Goal: Information Seeking & Learning: Learn about a topic

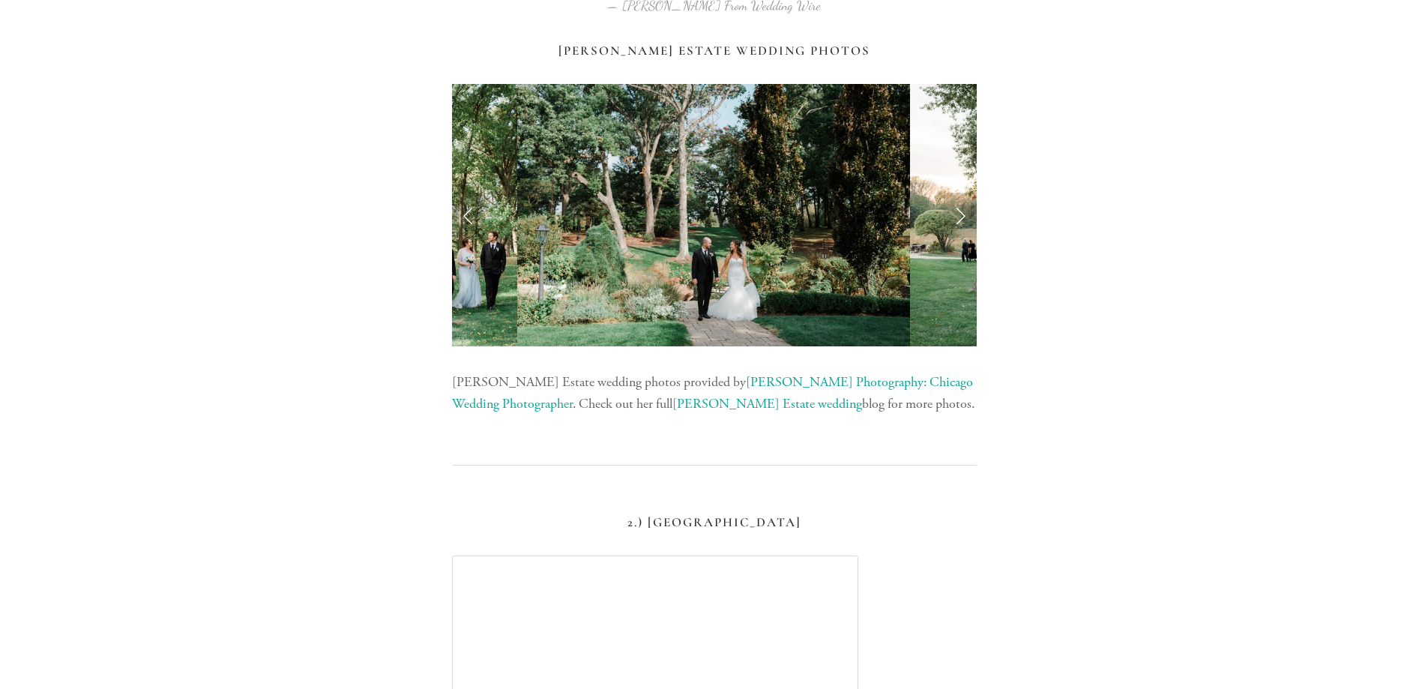
scroll to position [1200, 0]
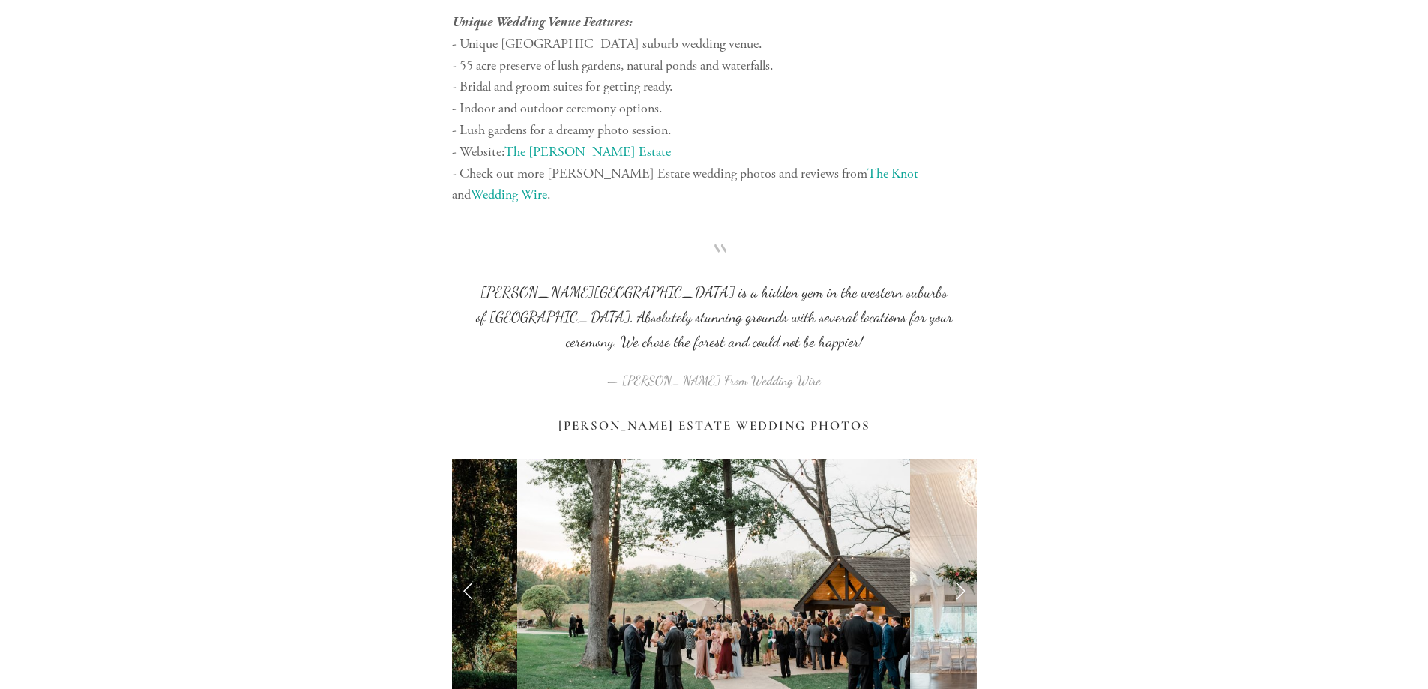
click at [460, 568] on link "Previous Slide" at bounding box center [468, 590] width 33 height 45
click at [949, 568] on link "Next Slide" at bounding box center [960, 590] width 33 height 45
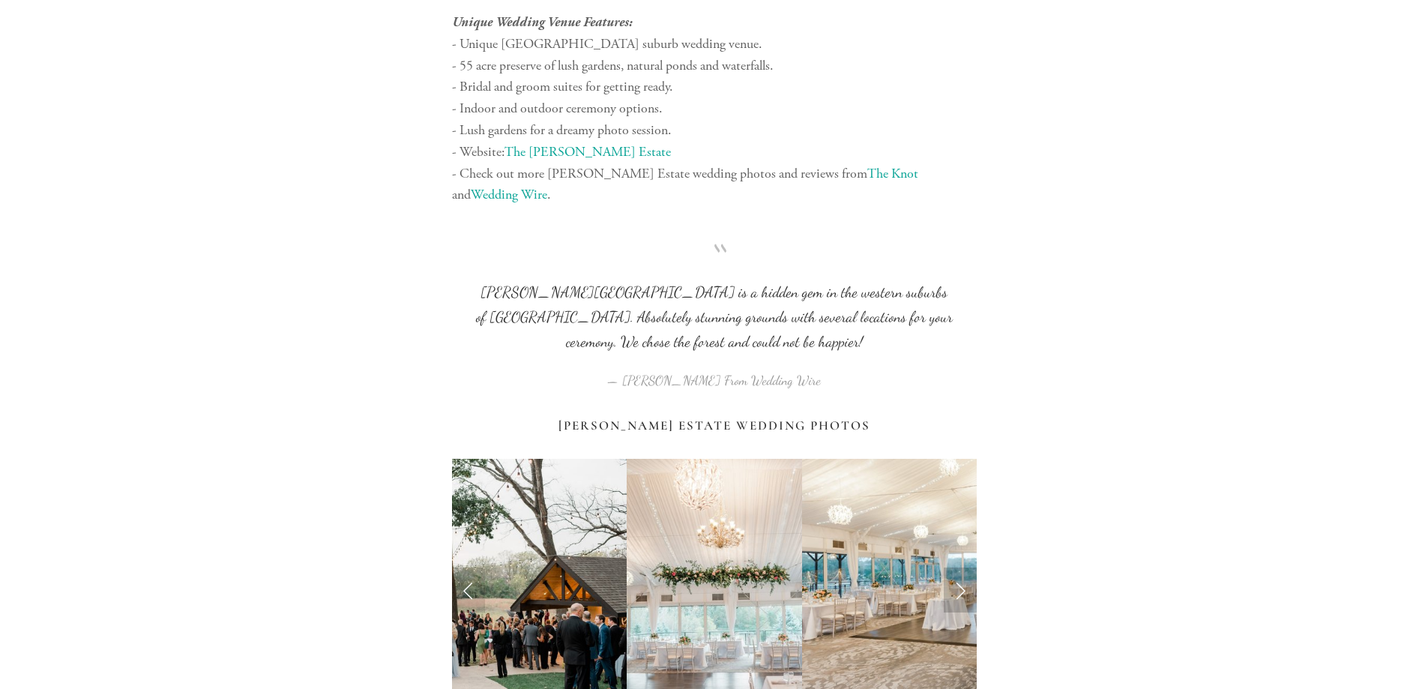
click at [966, 568] on link "Next Slide" at bounding box center [960, 590] width 33 height 45
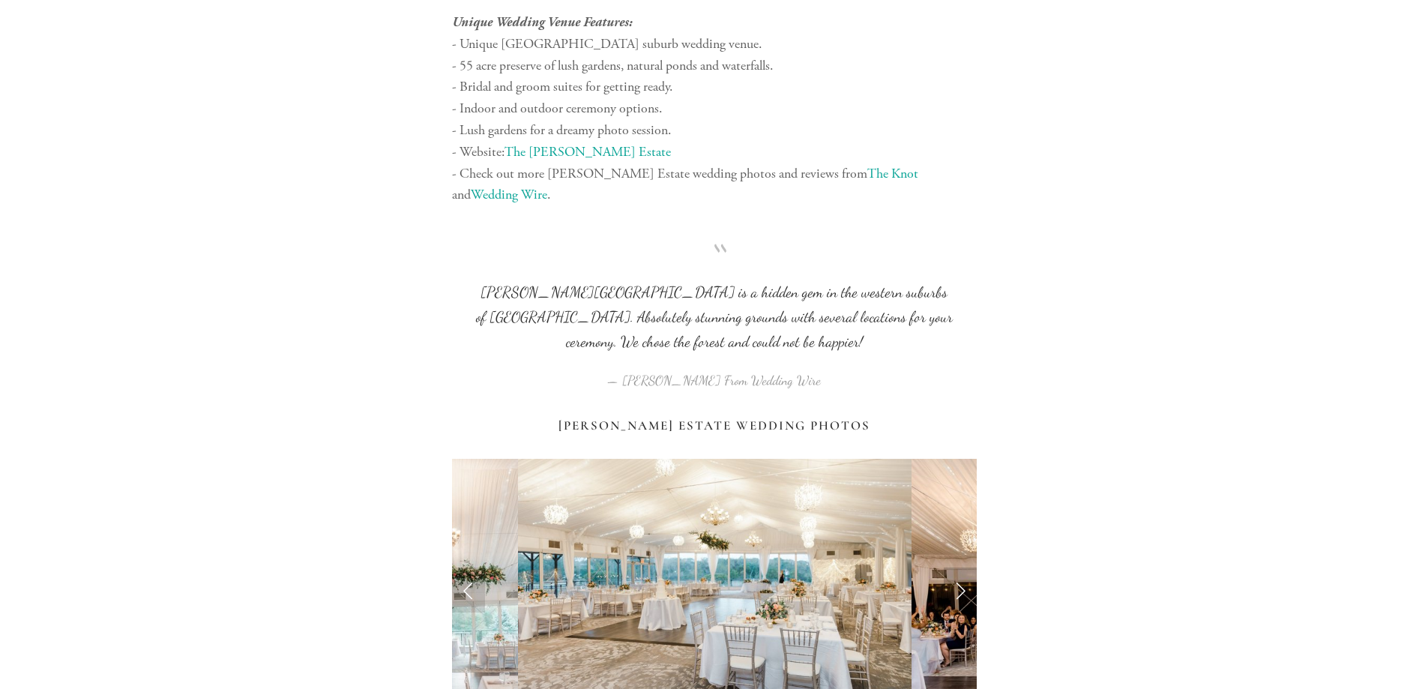
click at [966, 568] on link "Next Slide" at bounding box center [960, 590] width 33 height 45
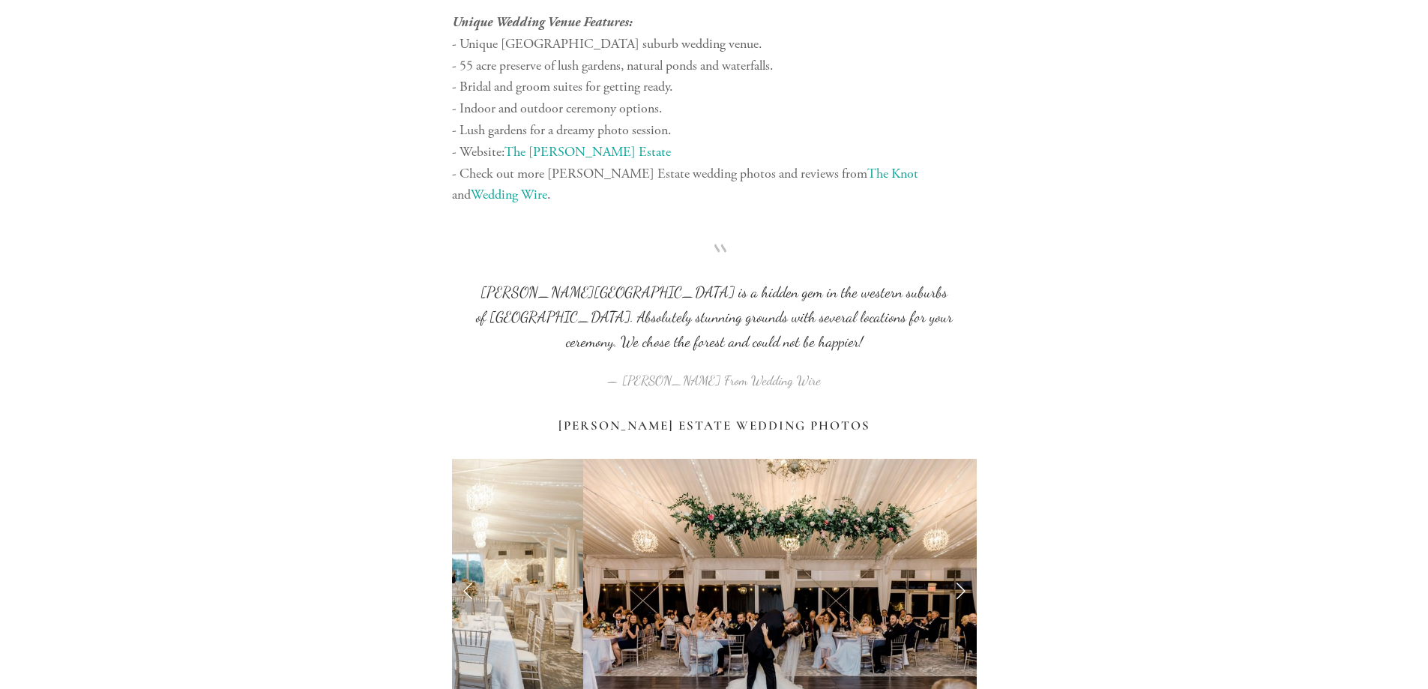
click at [966, 568] on link "Next Slide" at bounding box center [960, 590] width 33 height 45
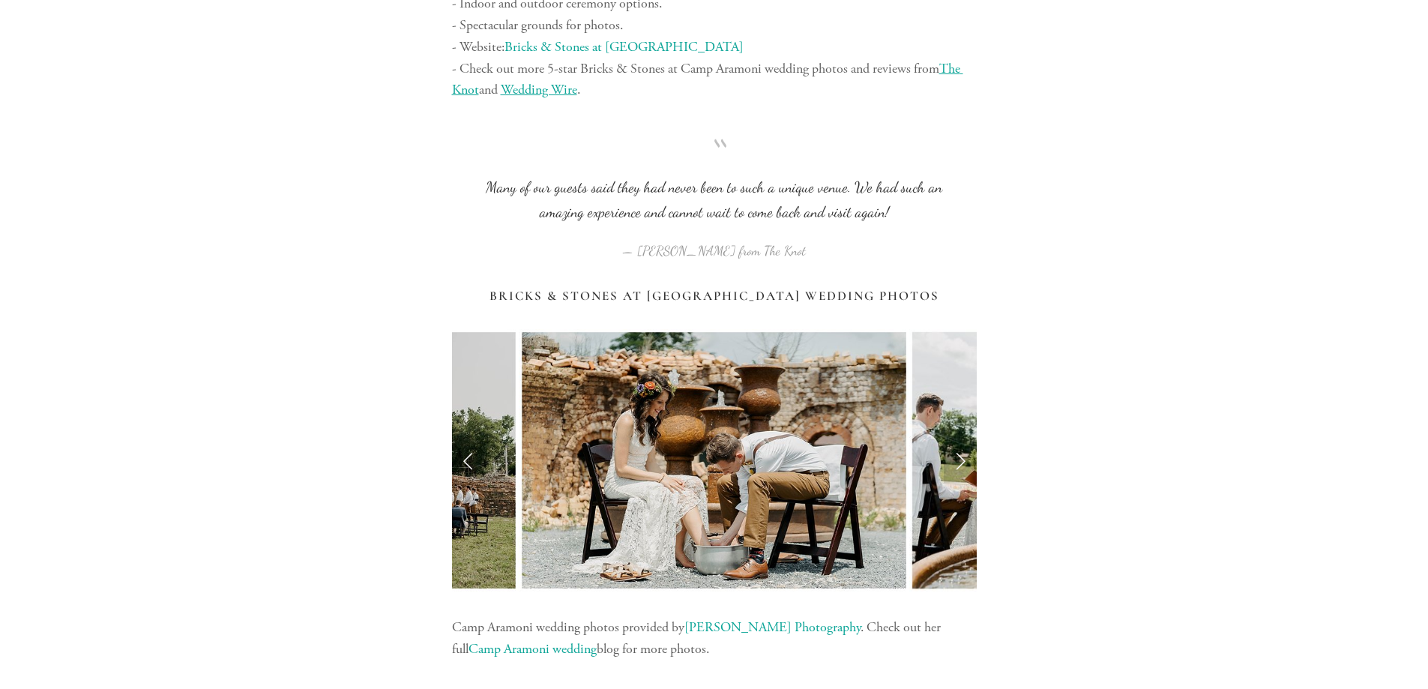
scroll to position [5549, 0]
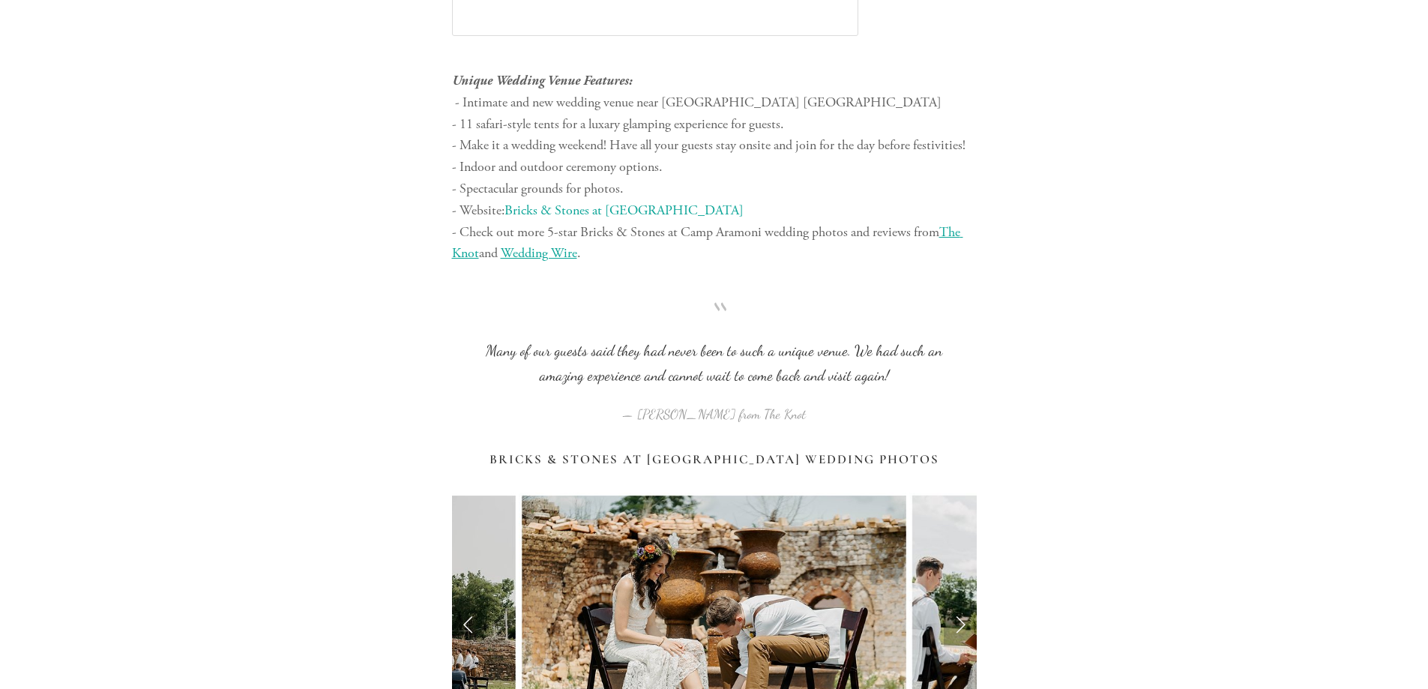
click at [964, 601] on link "Next Slide" at bounding box center [960, 623] width 33 height 45
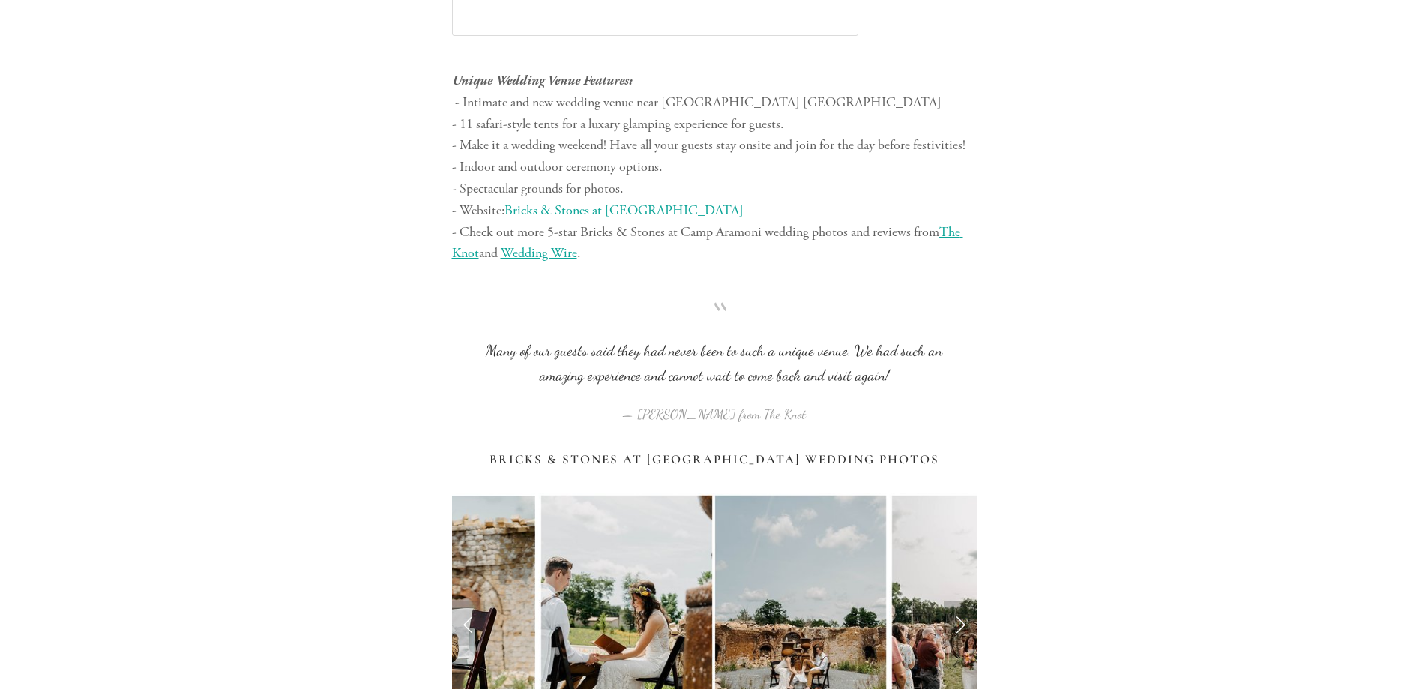
click at [964, 601] on link "Next Slide" at bounding box center [960, 623] width 33 height 45
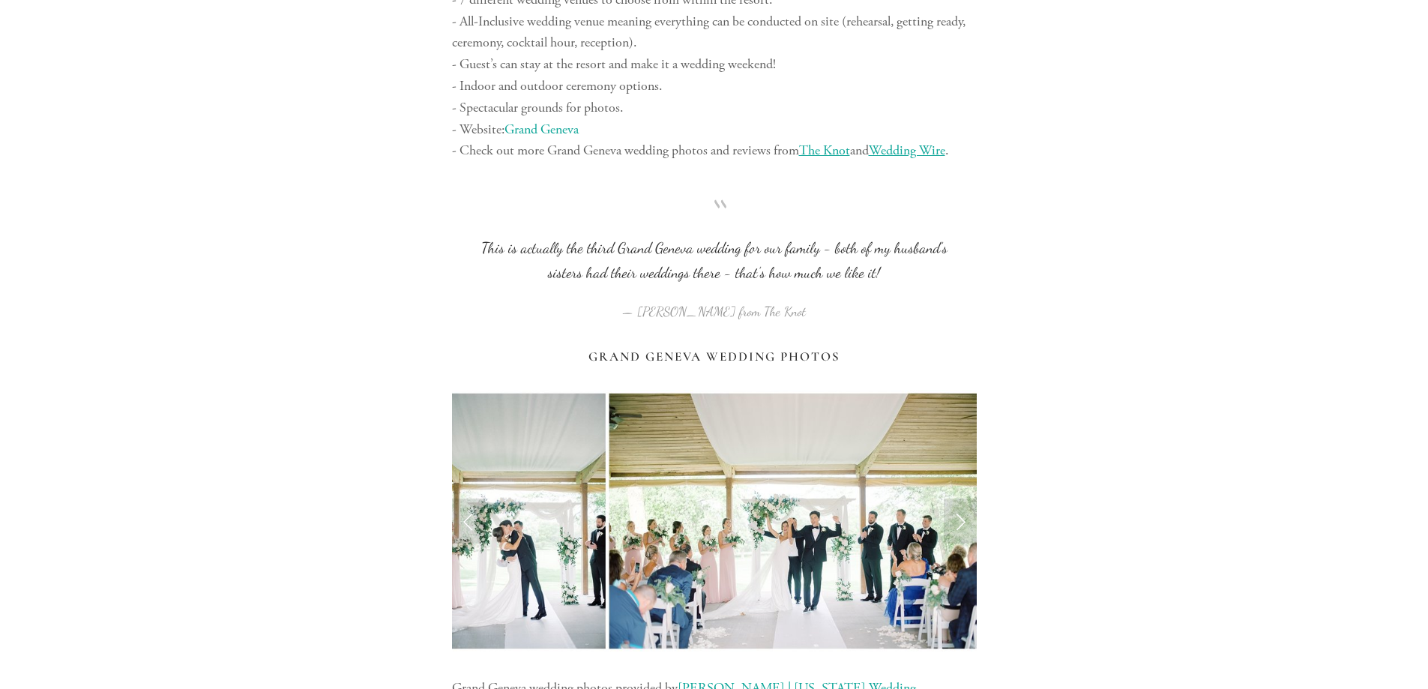
scroll to position [11323, 0]
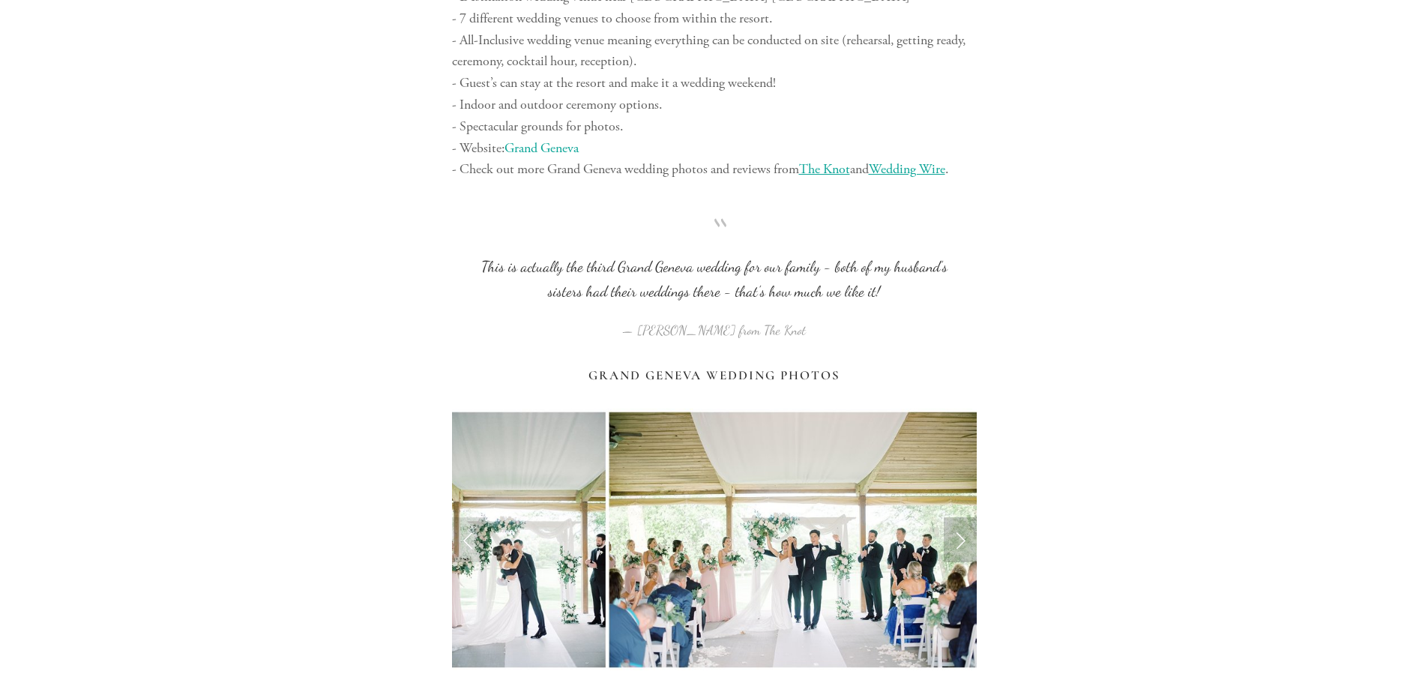
click at [958, 517] on link "Next Slide" at bounding box center [960, 539] width 33 height 45
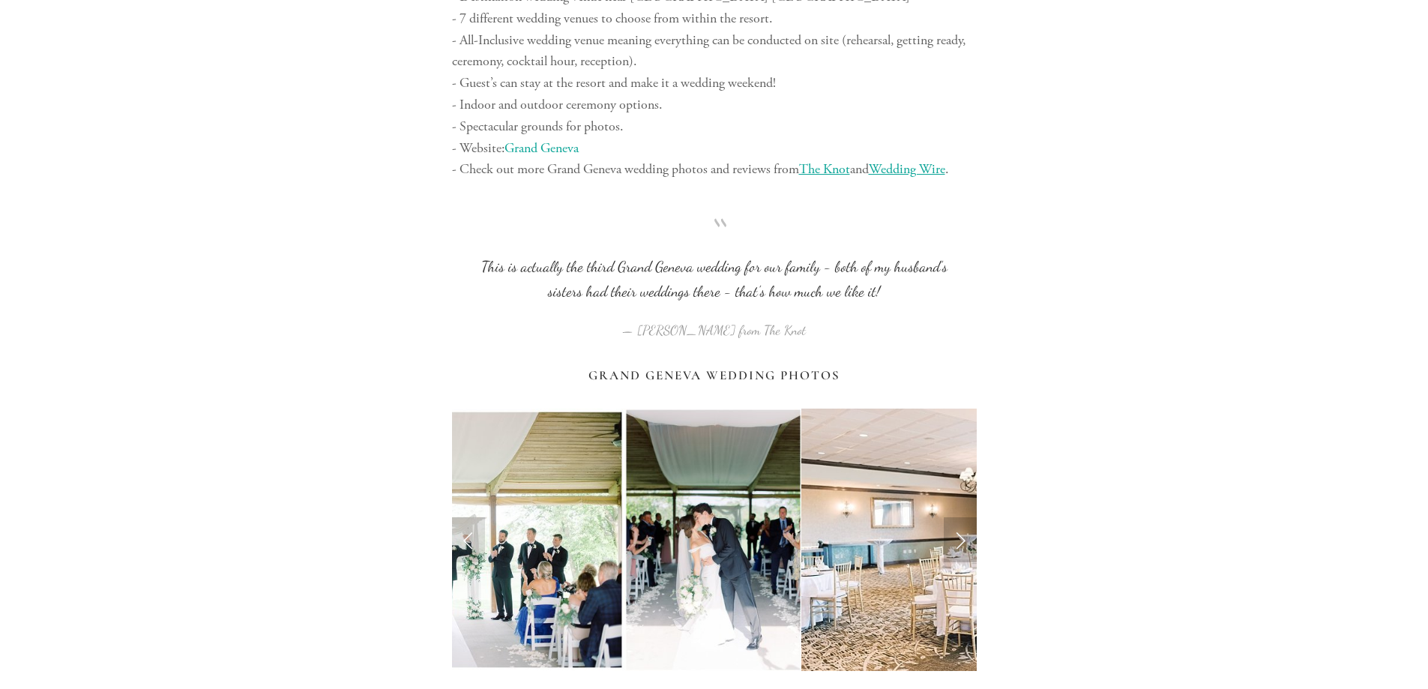
click at [958, 517] on link "Next Slide" at bounding box center [960, 539] width 33 height 45
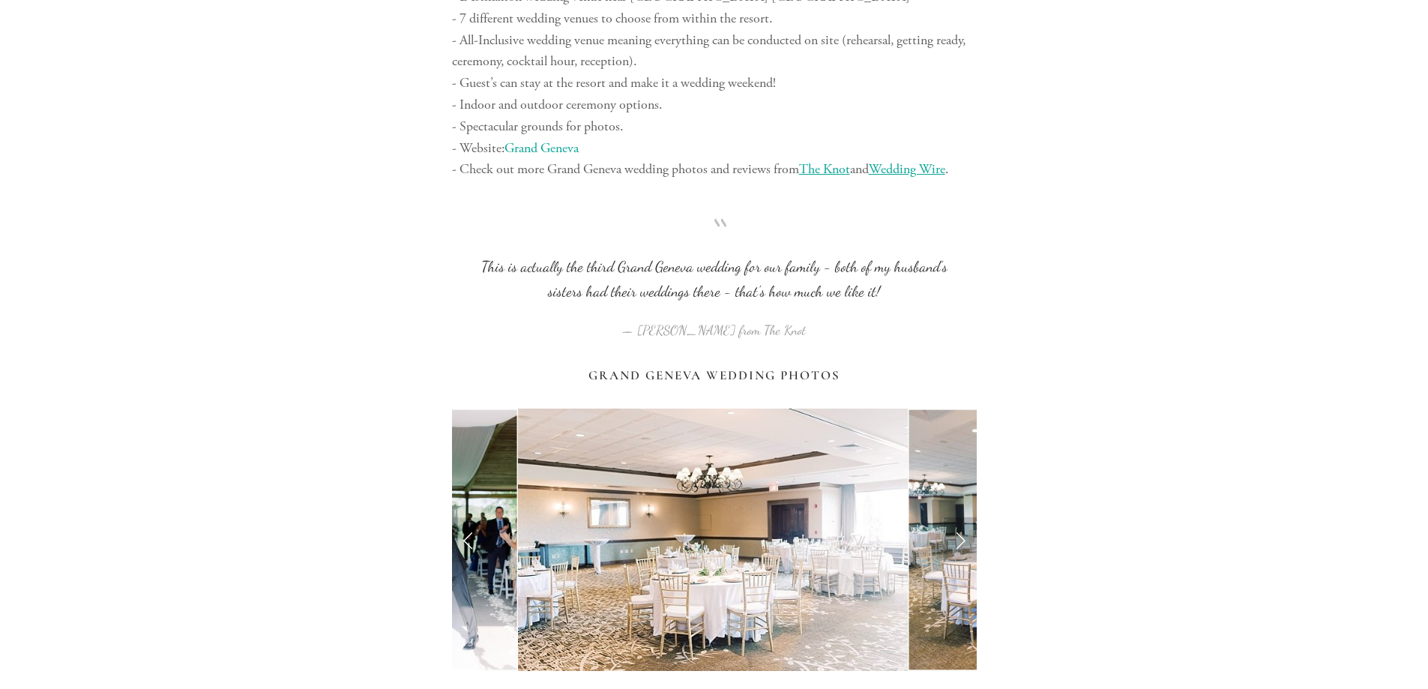
click at [958, 517] on link "Next Slide" at bounding box center [960, 539] width 33 height 45
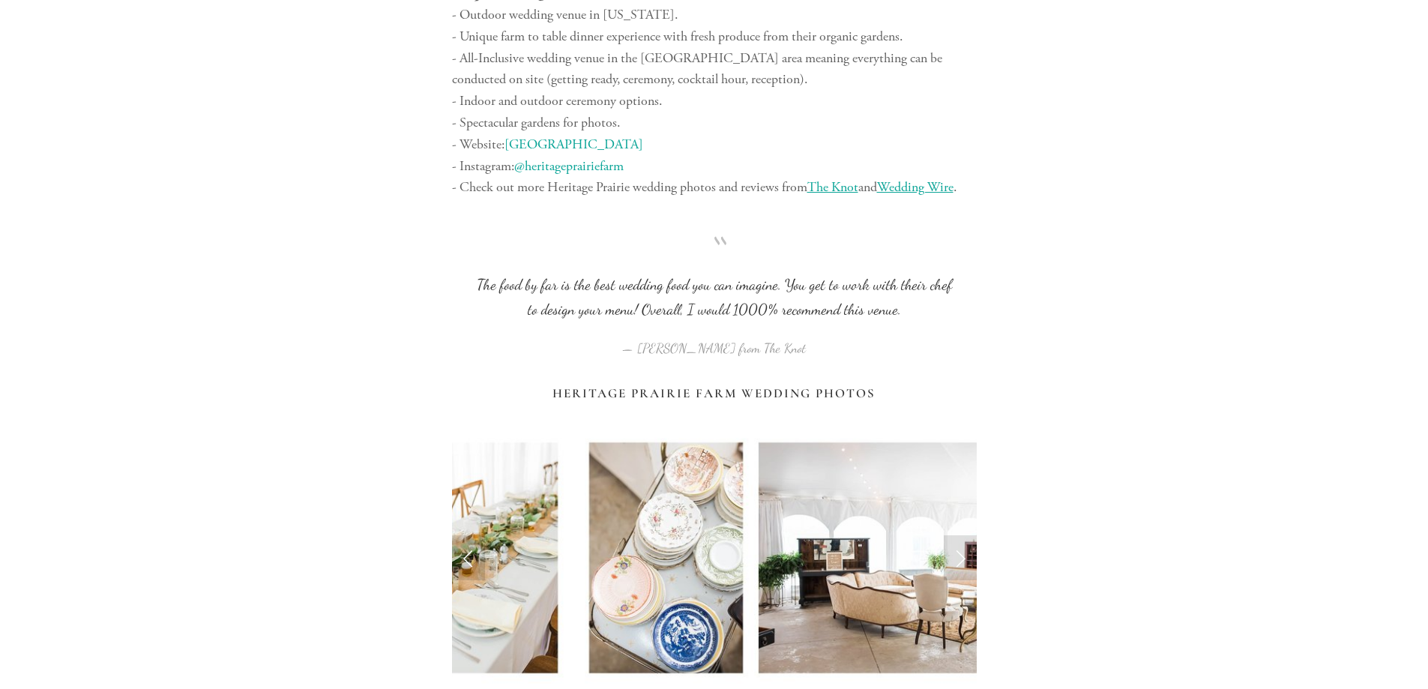
scroll to position [8582, 0]
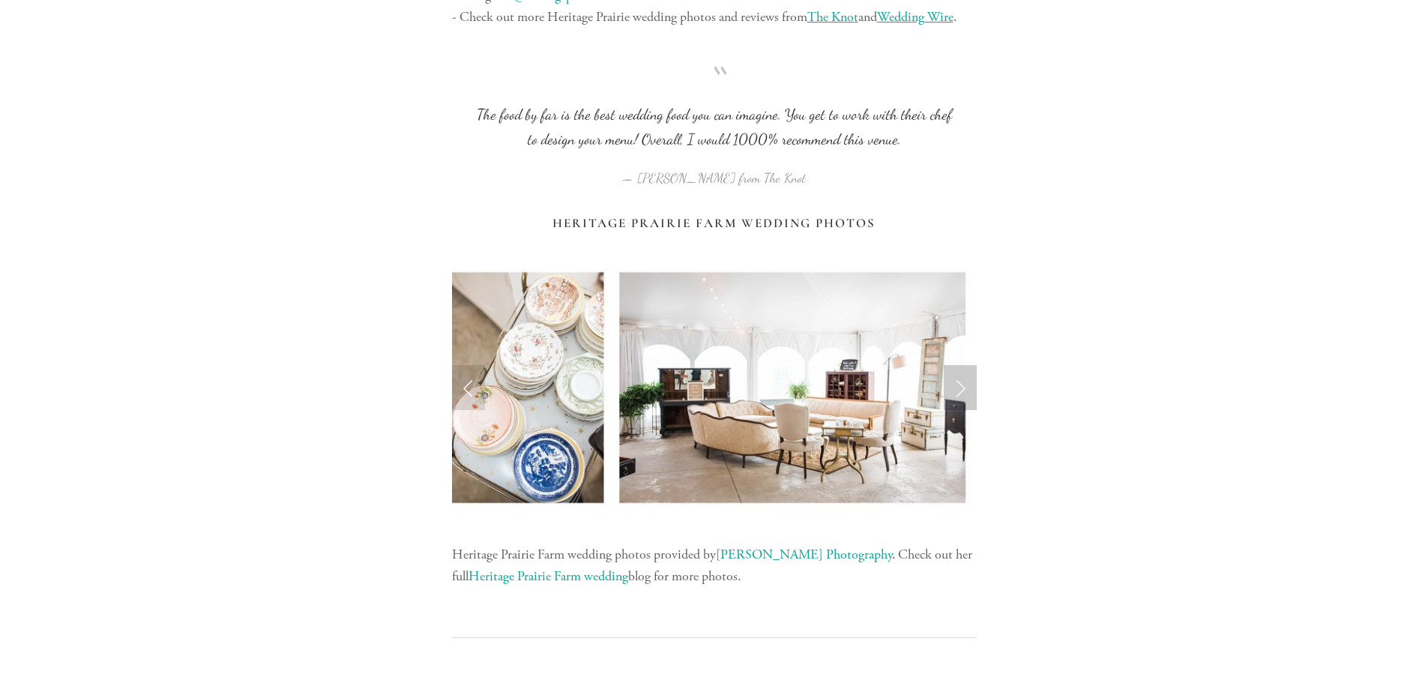
click at [957, 365] on link "Next Slide" at bounding box center [960, 387] width 33 height 45
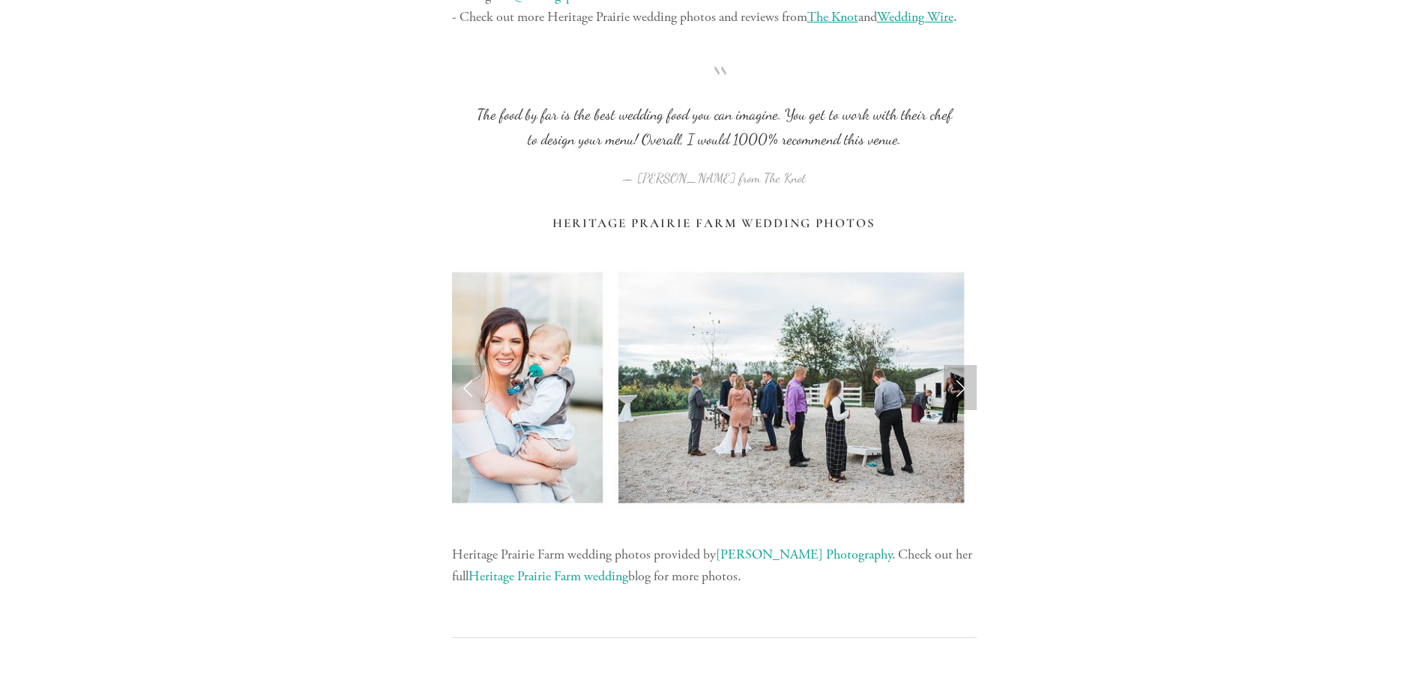
click at [957, 365] on link "Next Slide" at bounding box center [960, 387] width 33 height 45
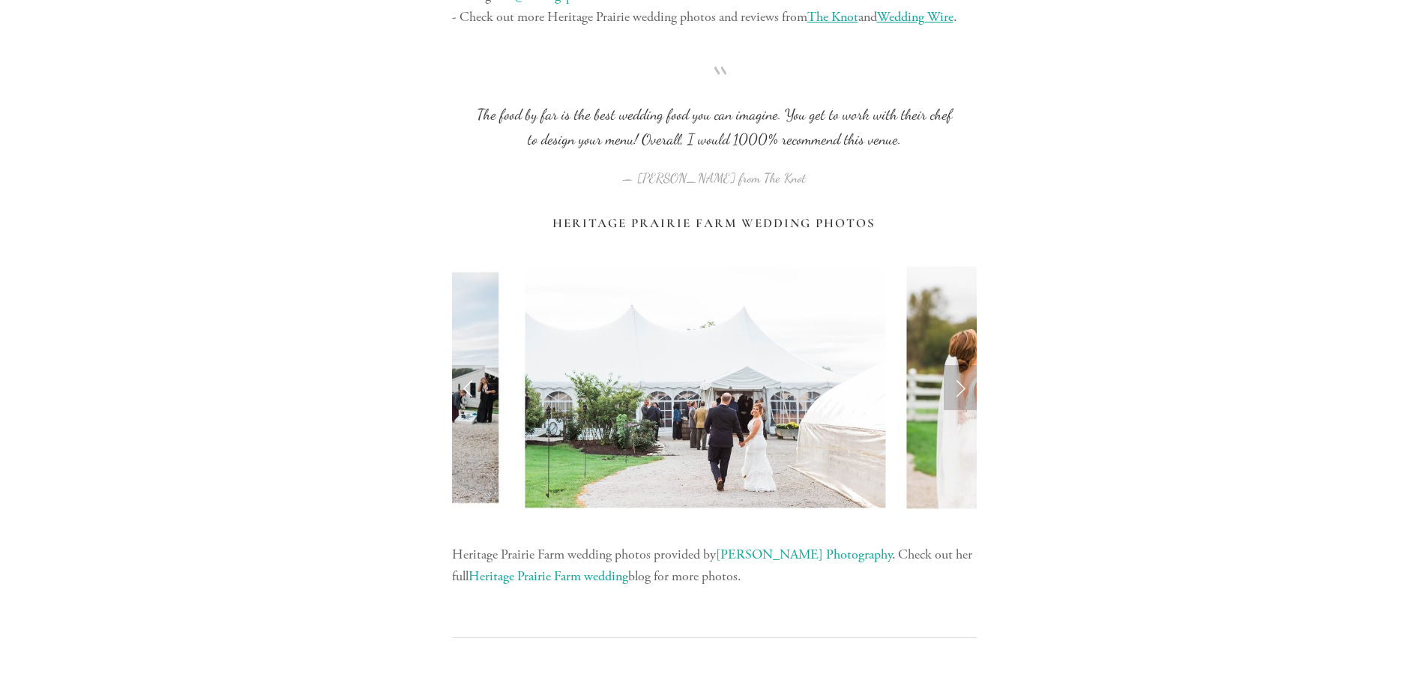
click at [957, 365] on link "Next Slide" at bounding box center [960, 387] width 33 height 45
